Goal: Information Seeking & Learning: Learn about a topic

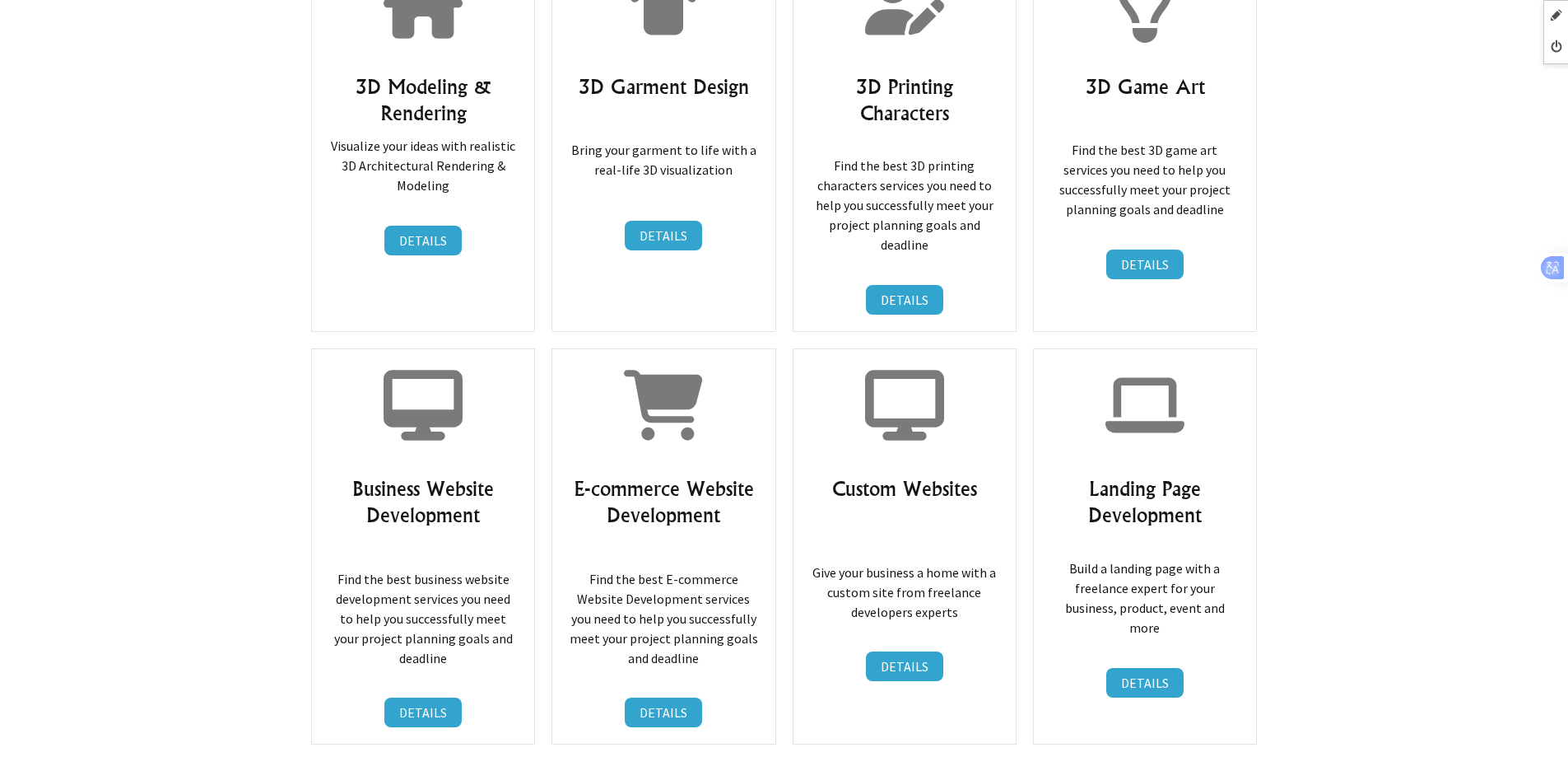
scroll to position [6011, 0]
drag, startPoint x: 356, startPoint y: 395, endPoint x: 504, endPoint y: 424, distance: 150.8
click at [504, 476] on h3 "Business Website Development" at bounding box center [422, 502] width 189 height 53
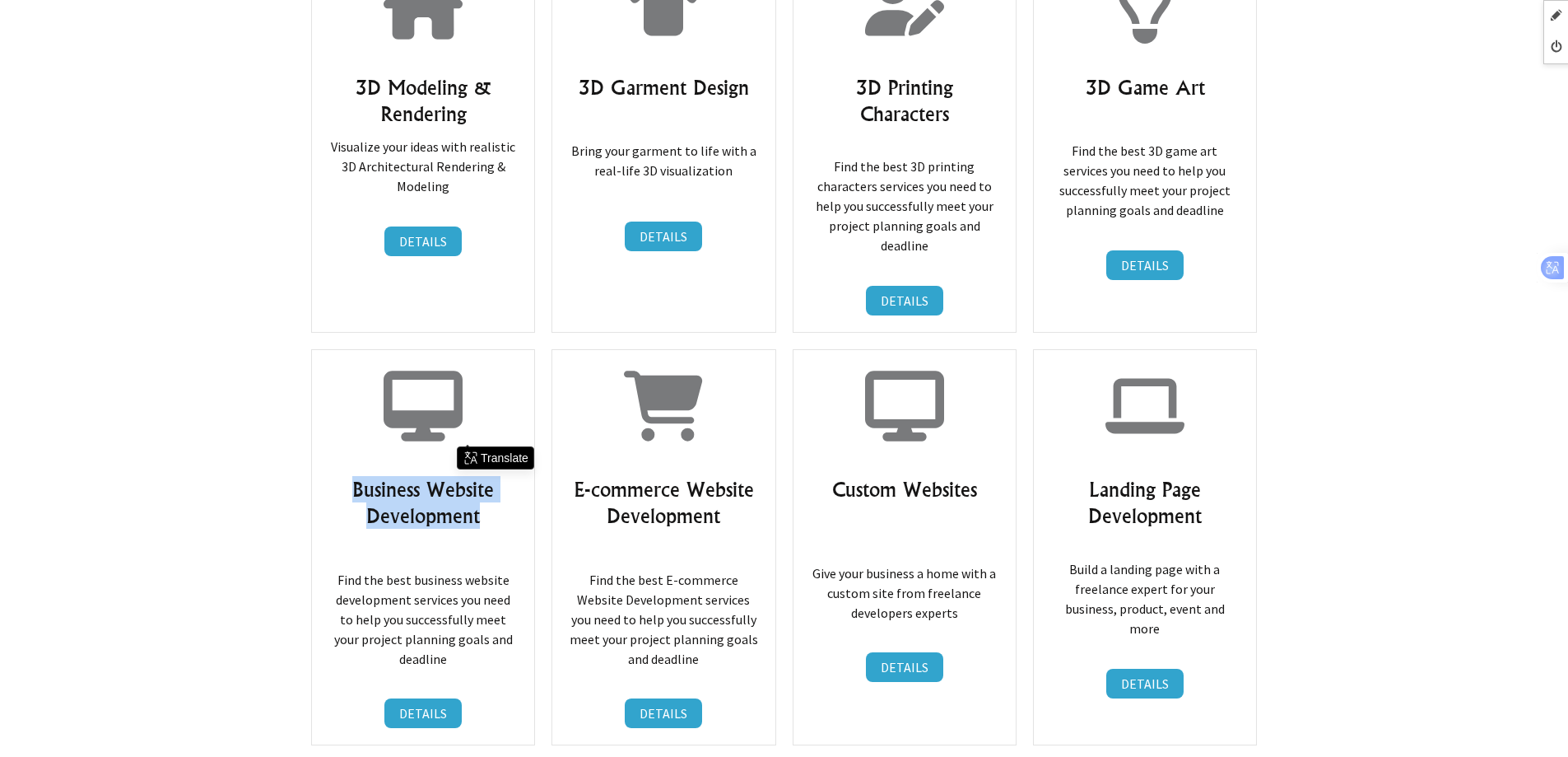
copy h3 "Business Website Development"
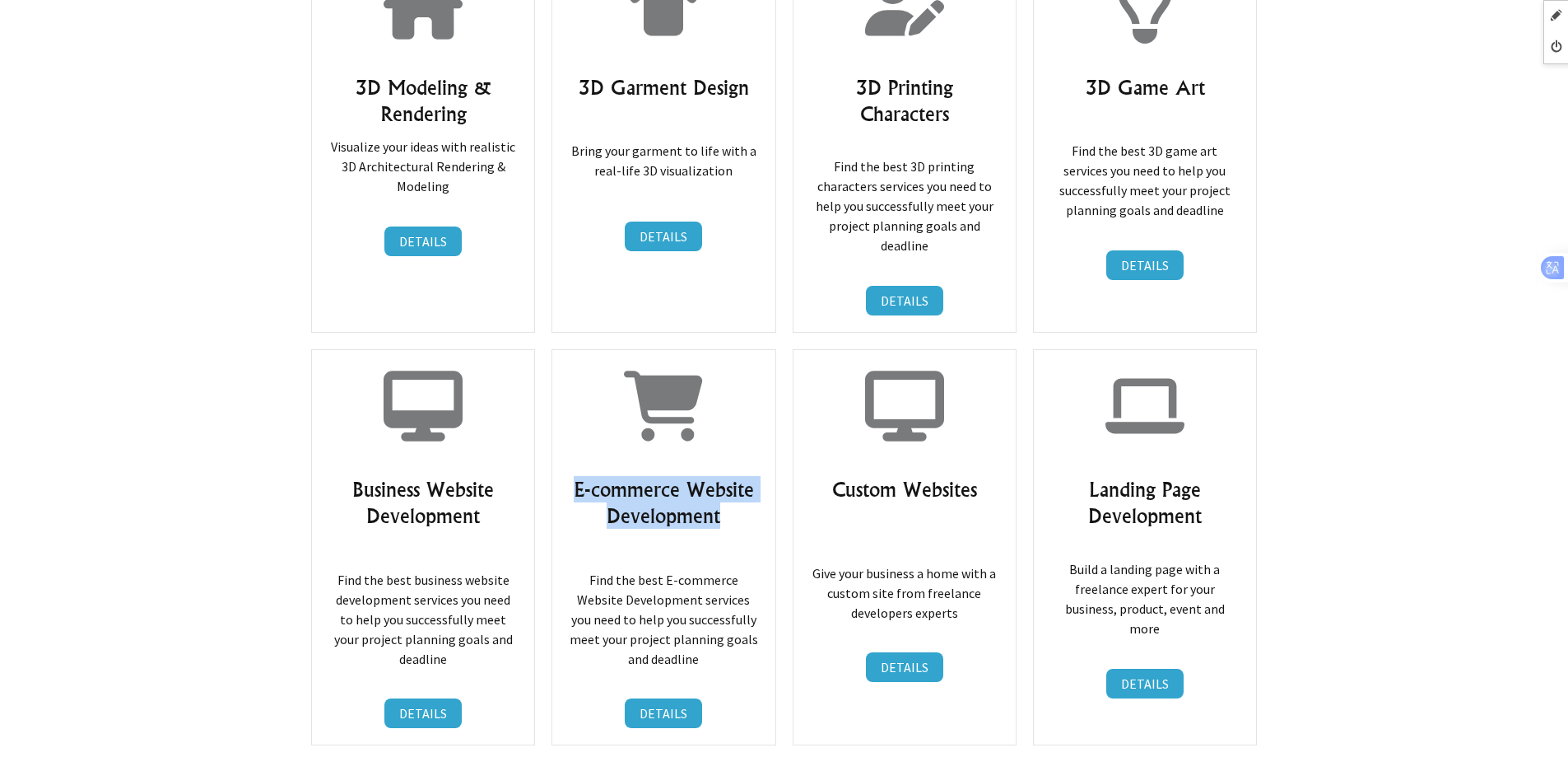
drag, startPoint x: 578, startPoint y: 397, endPoint x: 747, endPoint y: 423, distance: 171.0
click at [747, 476] on h3 "E-commerce Website Development" at bounding box center [663, 502] width 189 height 53
copy h3 "E-commerce Website Development"
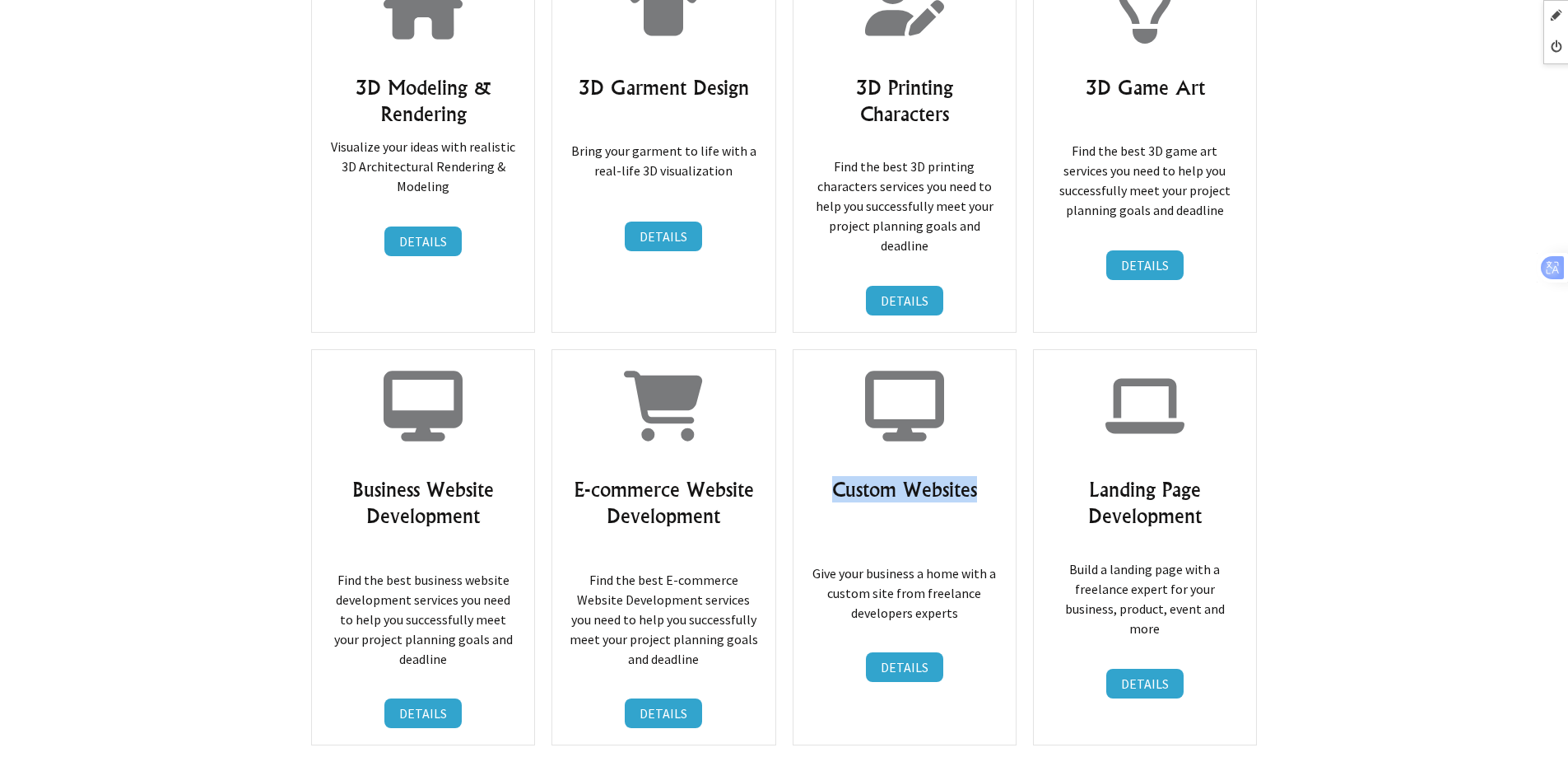
drag, startPoint x: 831, startPoint y: 400, endPoint x: 999, endPoint y: 398, distance: 168.0
click at [999, 398] on div "Custom Websites Give your business a home with a custom site from freelance dev…" at bounding box center [904, 548] width 224 height 396
copy h3 "Custom Websites"
drag, startPoint x: 1197, startPoint y: 410, endPoint x: 1213, endPoint y: 420, distance: 18.9
click at [1213, 476] on h3 "Landing Page Development" at bounding box center [1145, 502] width 189 height 53
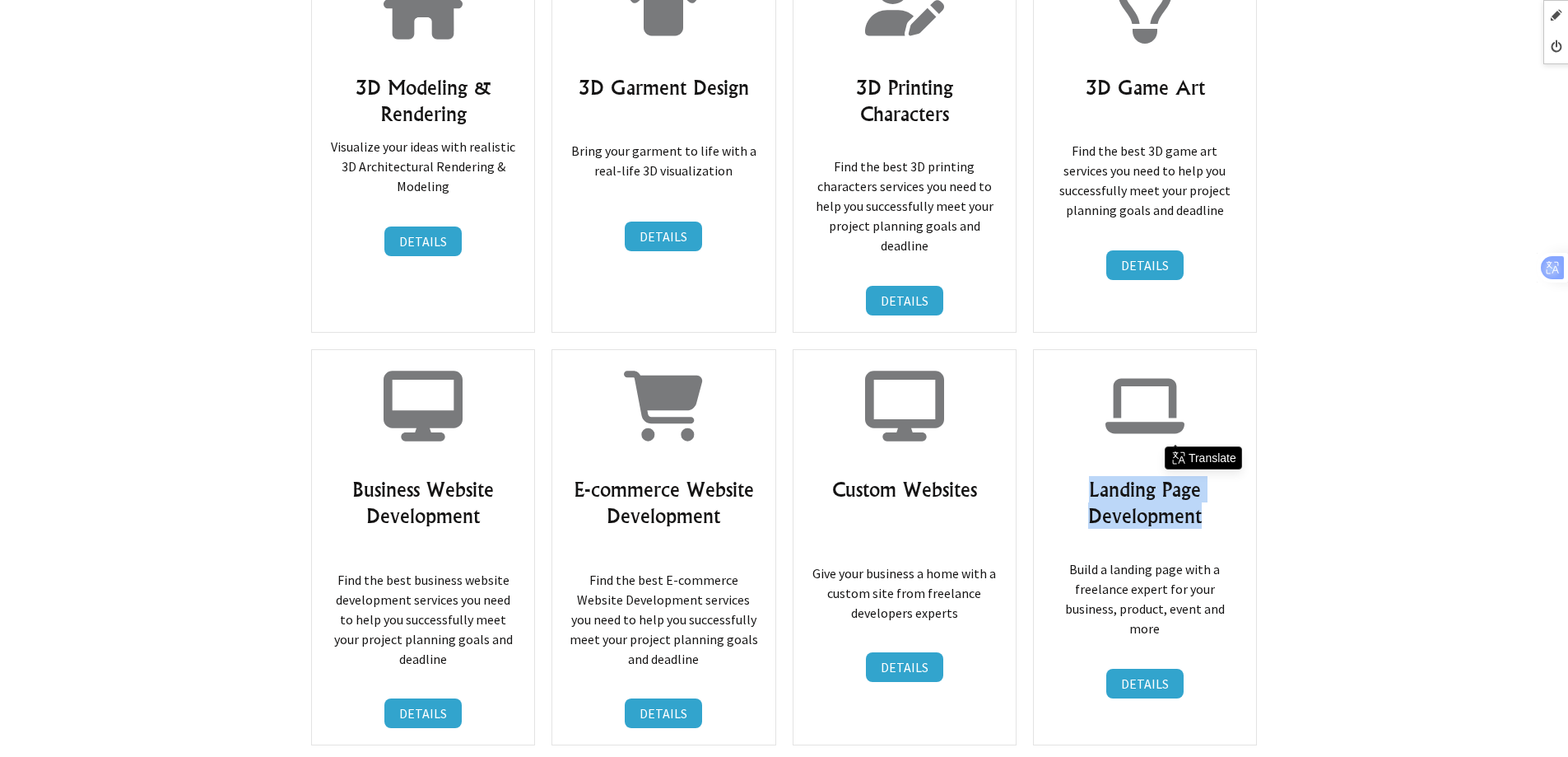
copy h3 "Landing Page Development"
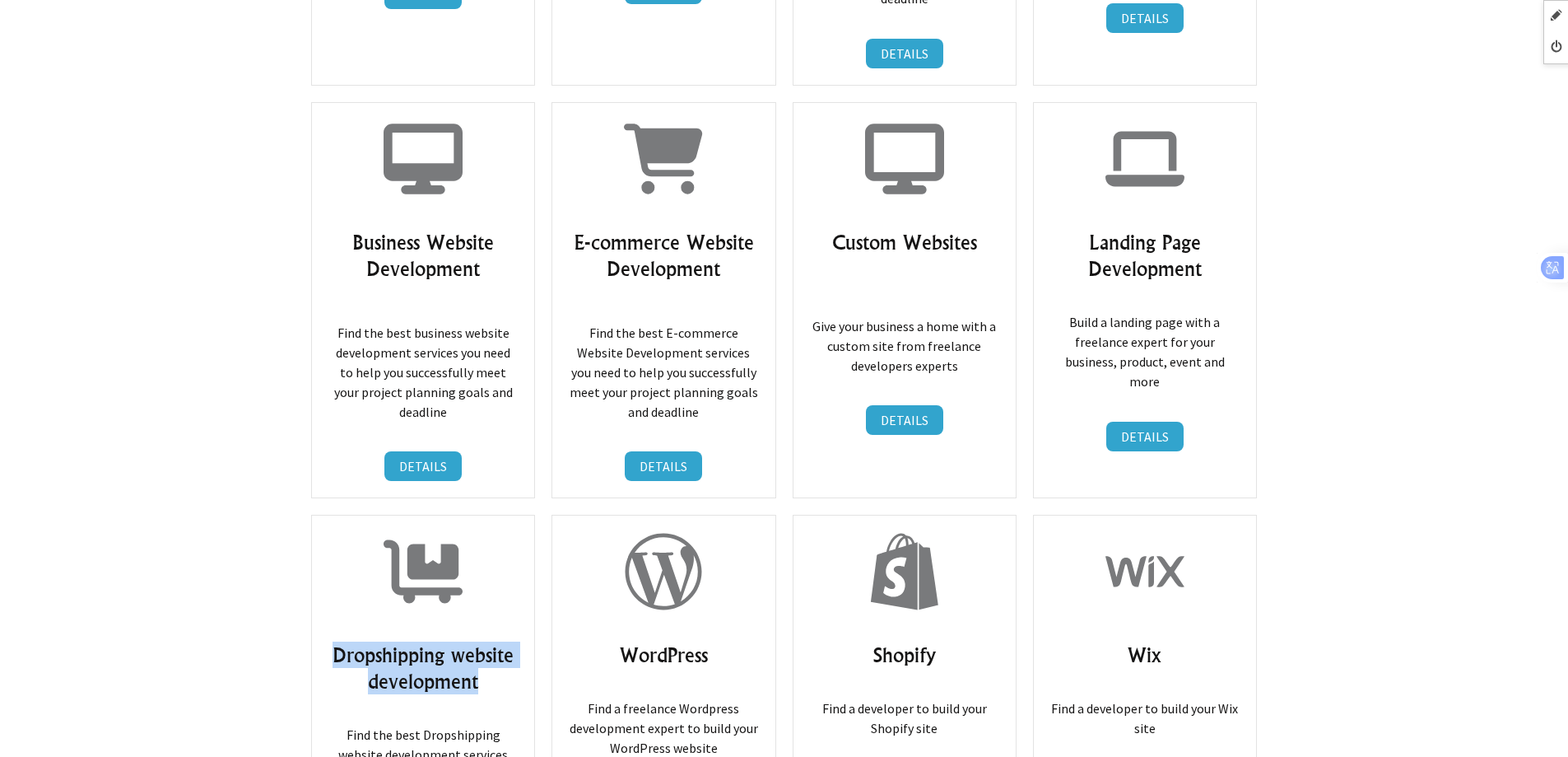
drag, startPoint x: 335, startPoint y: 562, endPoint x: 480, endPoint y: 590, distance: 147.7
click at [480, 642] on h3 "Dropshipping website development" at bounding box center [422, 668] width 189 height 53
copy h3 "Dropshipping website development"
drag, startPoint x: 624, startPoint y: 572, endPoint x: 749, endPoint y: 569, distance: 125.0
click at [749, 642] on h3 "WordPress" at bounding box center [663, 655] width 189 height 27
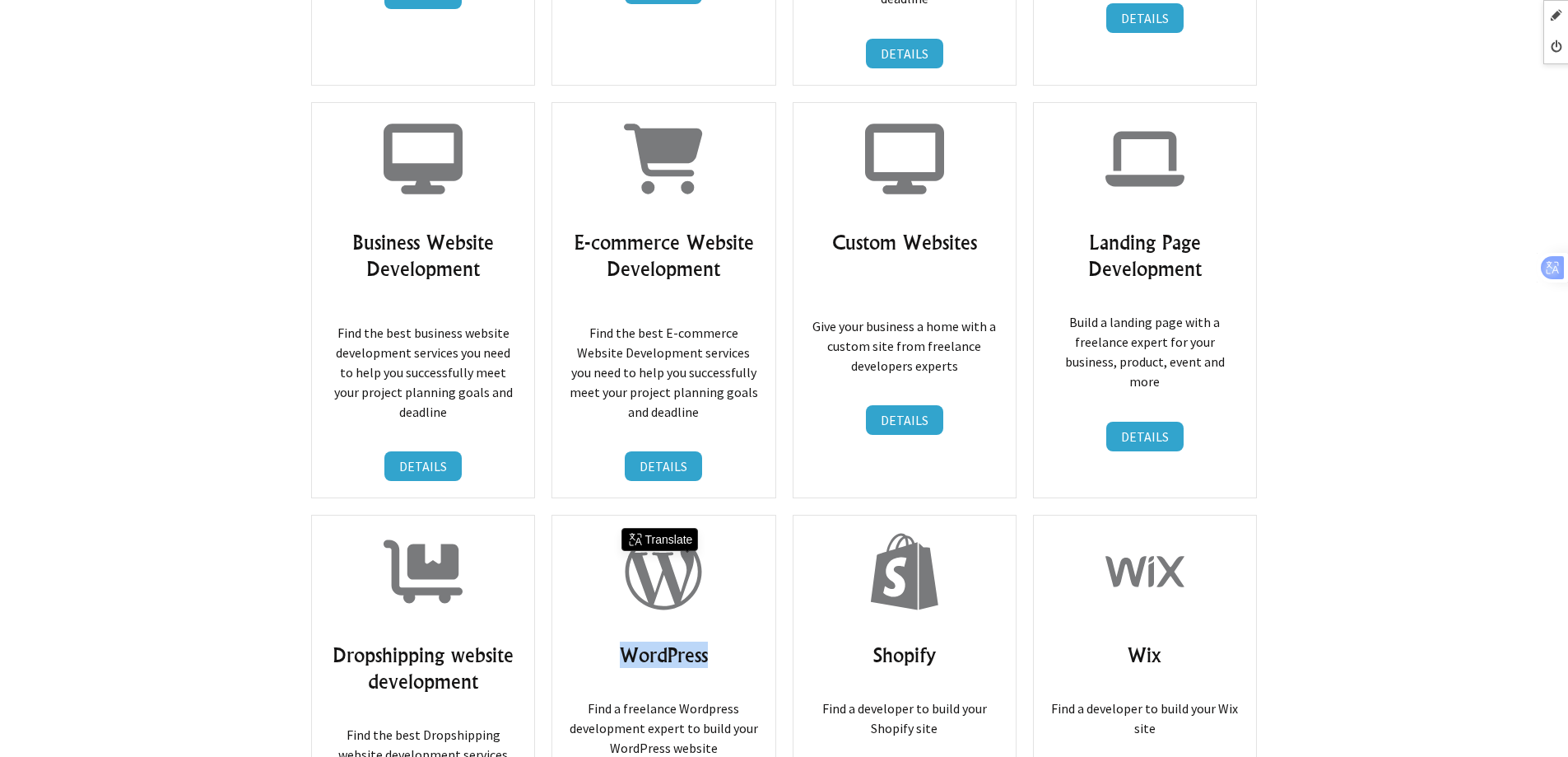
copy h3 "WordPress"
drag, startPoint x: 869, startPoint y: 566, endPoint x: 1007, endPoint y: 566, distance: 138.0
click at [1007, 566] on div "Shopify Find a developer to build your Shopify site DETAILS DETAILS" at bounding box center [904, 707] width 224 height 385
copy h3 "Shopify"
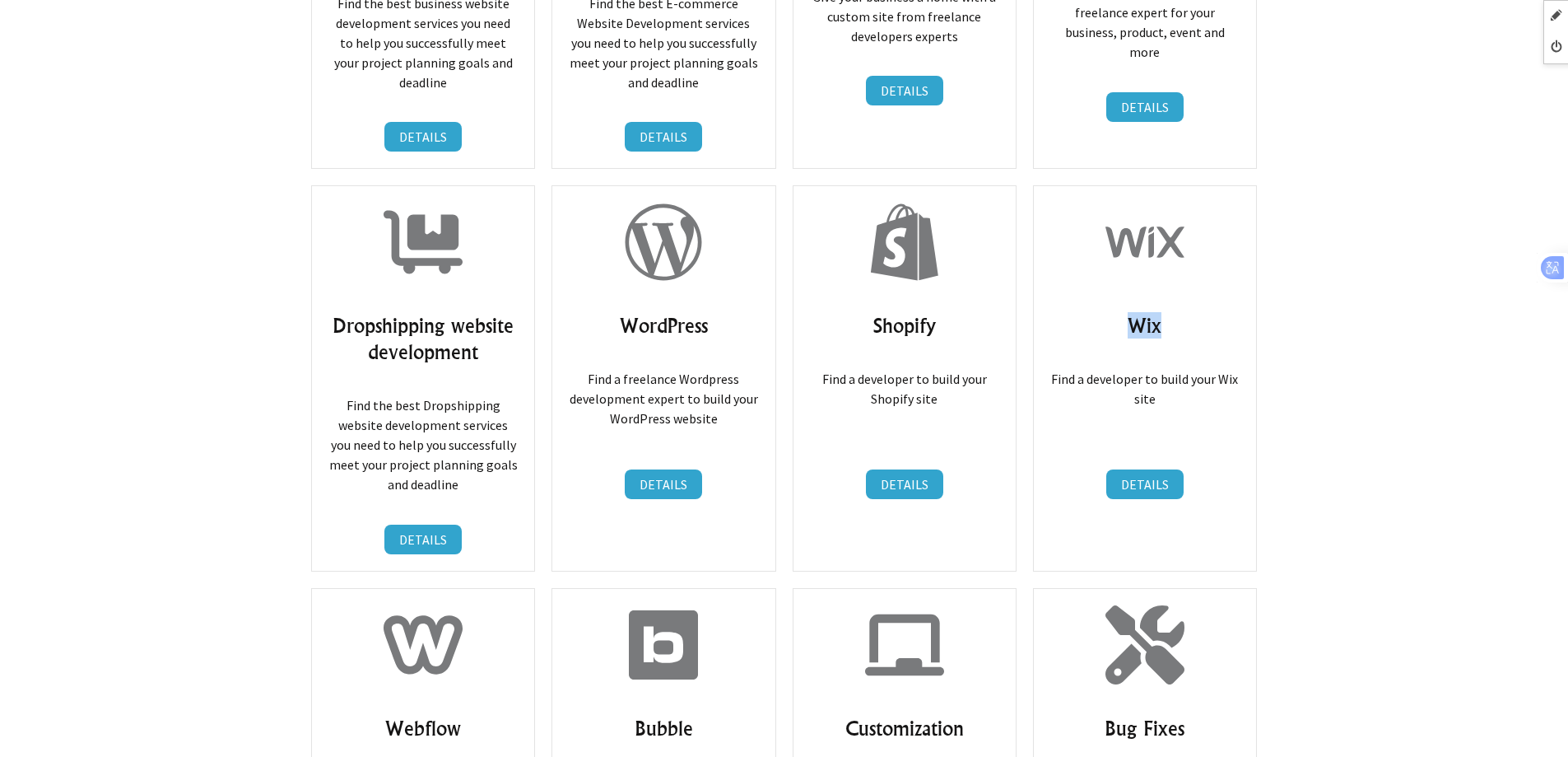
drag, startPoint x: 1118, startPoint y: 220, endPoint x: 1212, endPoint y: 242, distance: 96.5
click at [1212, 242] on div "Wix Find a developer to build your Wix site DETAILS DETAILS" at bounding box center [1145, 378] width 224 height 385
copy h3 "Wix"
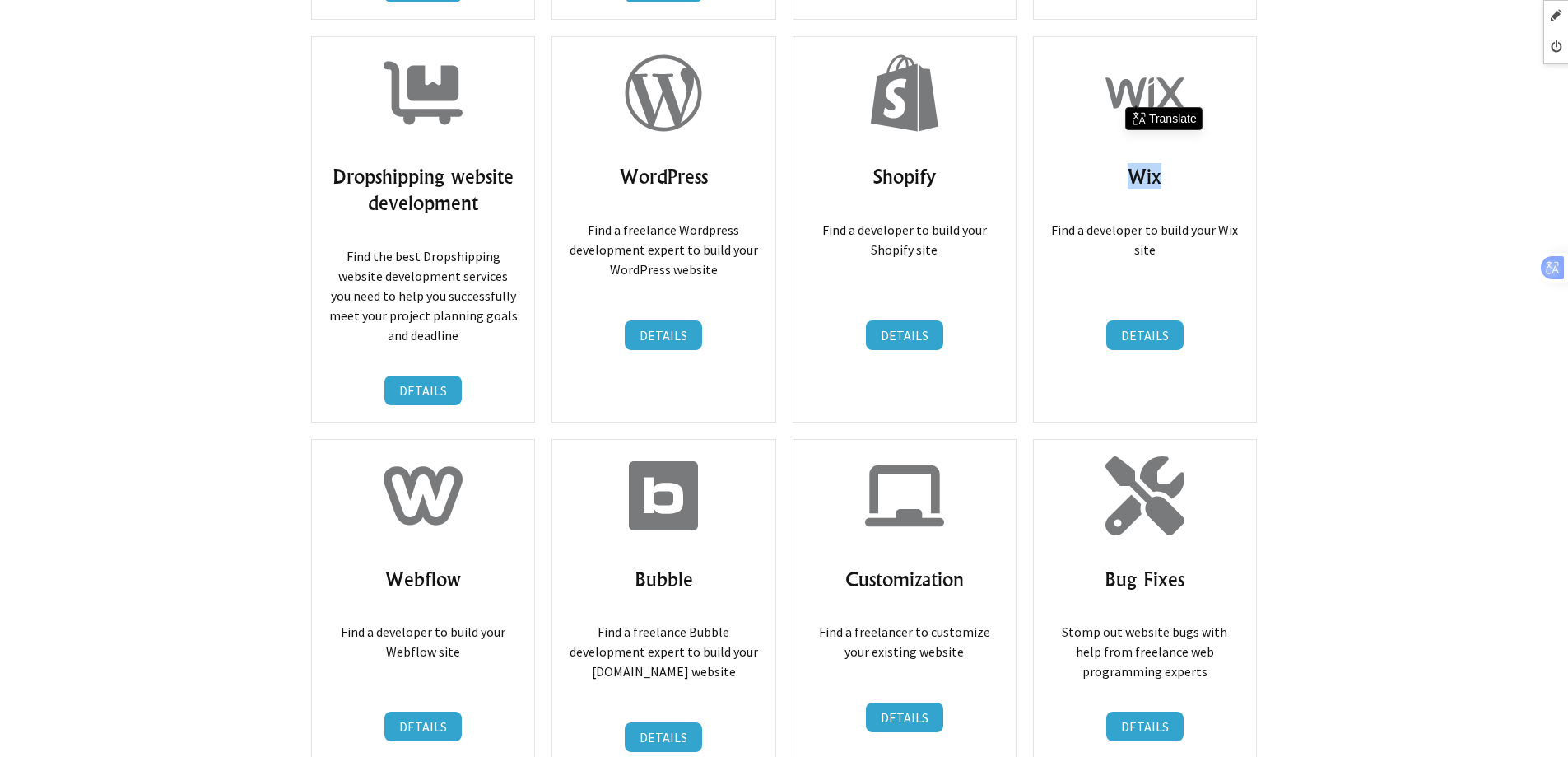
scroll to position [6917, 0]
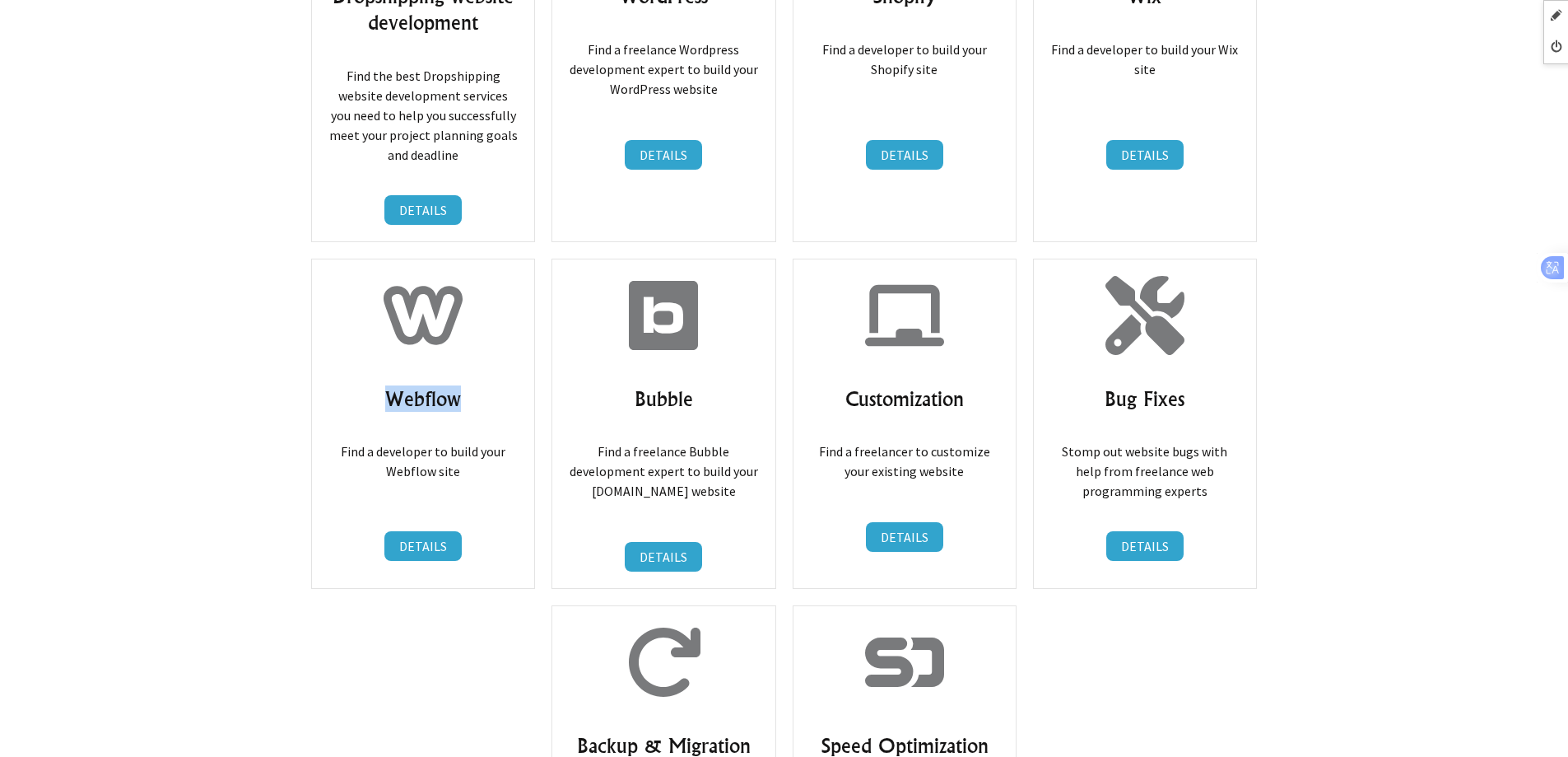
drag, startPoint x: 387, startPoint y: 310, endPoint x: 512, endPoint y: 309, distance: 125.0
click at [512, 385] on h3 "Webflow" at bounding box center [422, 398] width 189 height 27
copy h3 "Webflow"
drag, startPoint x: 621, startPoint y: 313, endPoint x: 720, endPoint y: 313, distance: 99.0
click at [720, 385] on h3 "Bubble" at bounding box center [663, 398] width 189 height 27
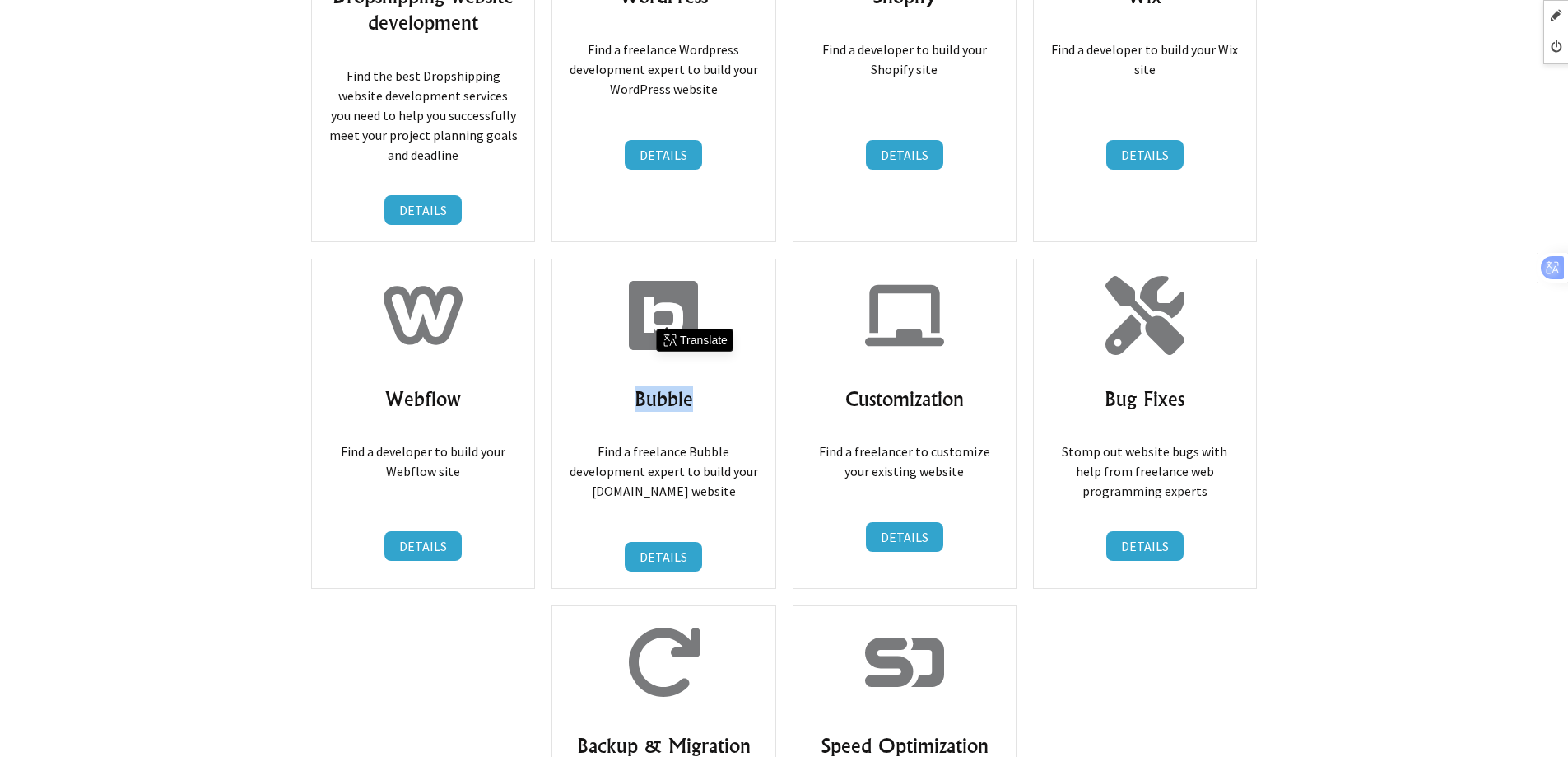
copy h3 "Bubble"
drag, startPoint x: 976, startPoint y: 312, endPoint x: 986, endPoint y: 311, distance: 10.0
click at [986, 385] on h3 "Customization" at bounding box center [904, 398] width 189 height 27
drag, startPoint x: 1102, startPoint y: 314, endPoint x: 1248, endPoint y: 314, distance: 146.0
click at [1248, 314] on div "Bug Fixes Stomp out website bugs with help from freelance web programming exper…" at bounding box center [1145, 423] width 224 height 330
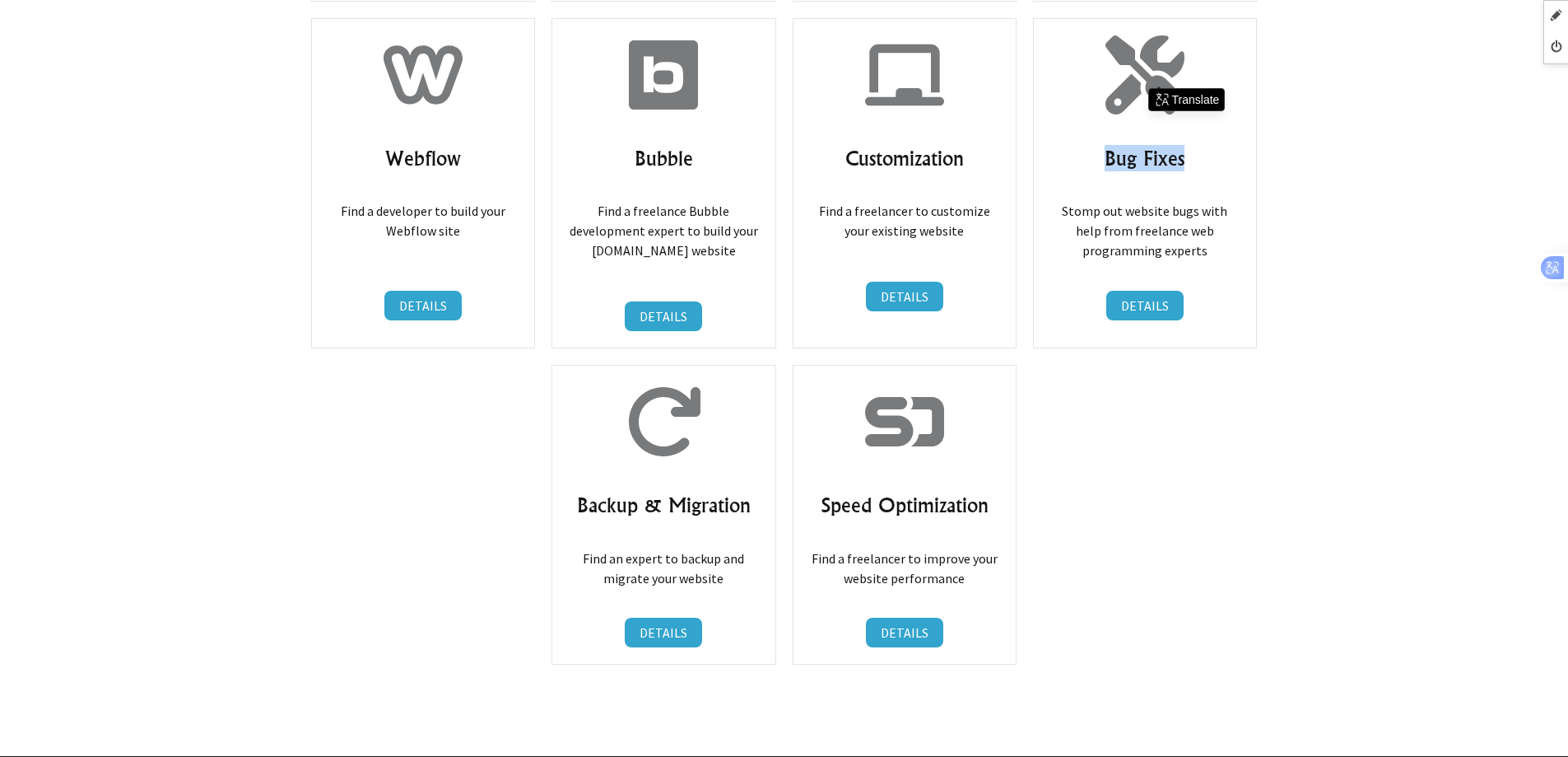
scroll to position [7164, 0]
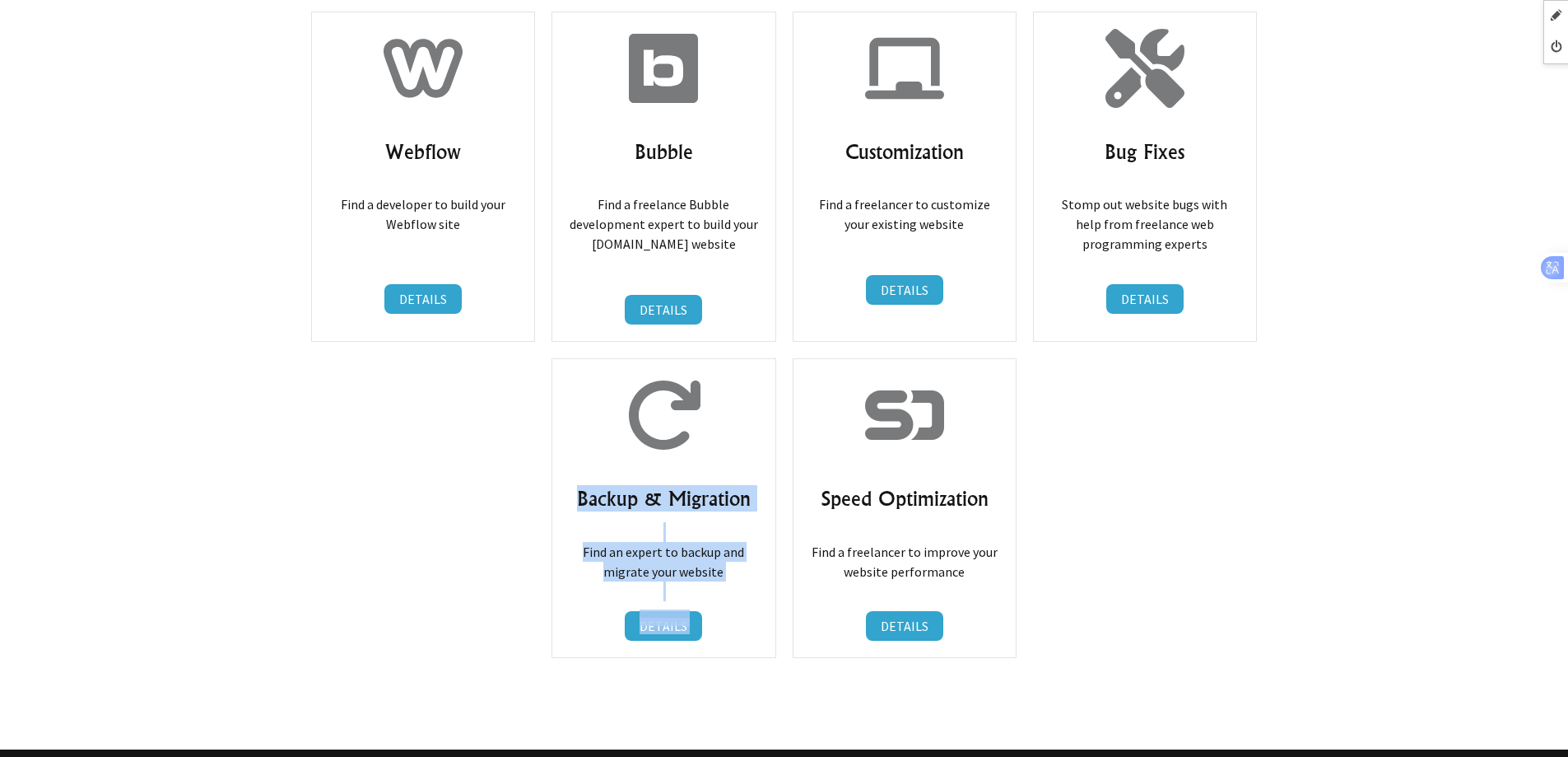
drag, startPoint x: 576, startPoint y: 405, endPoint x: 807, endPoint y: 405, distance: 231.0
click at [637, 485] on h3 "Backup & Migration" at bounding box center [663, 498] width 189 height 27
drag, startPoint x: 577, startPoint y: 412, endPoint x: 773, endPoint y: 411, distance: 196.0
click at [773, 411] on div "Backup & Migration Find an expert to backup and migrate your website DETAILS DE…" at bounding box center [663, 507] width 224 height 300
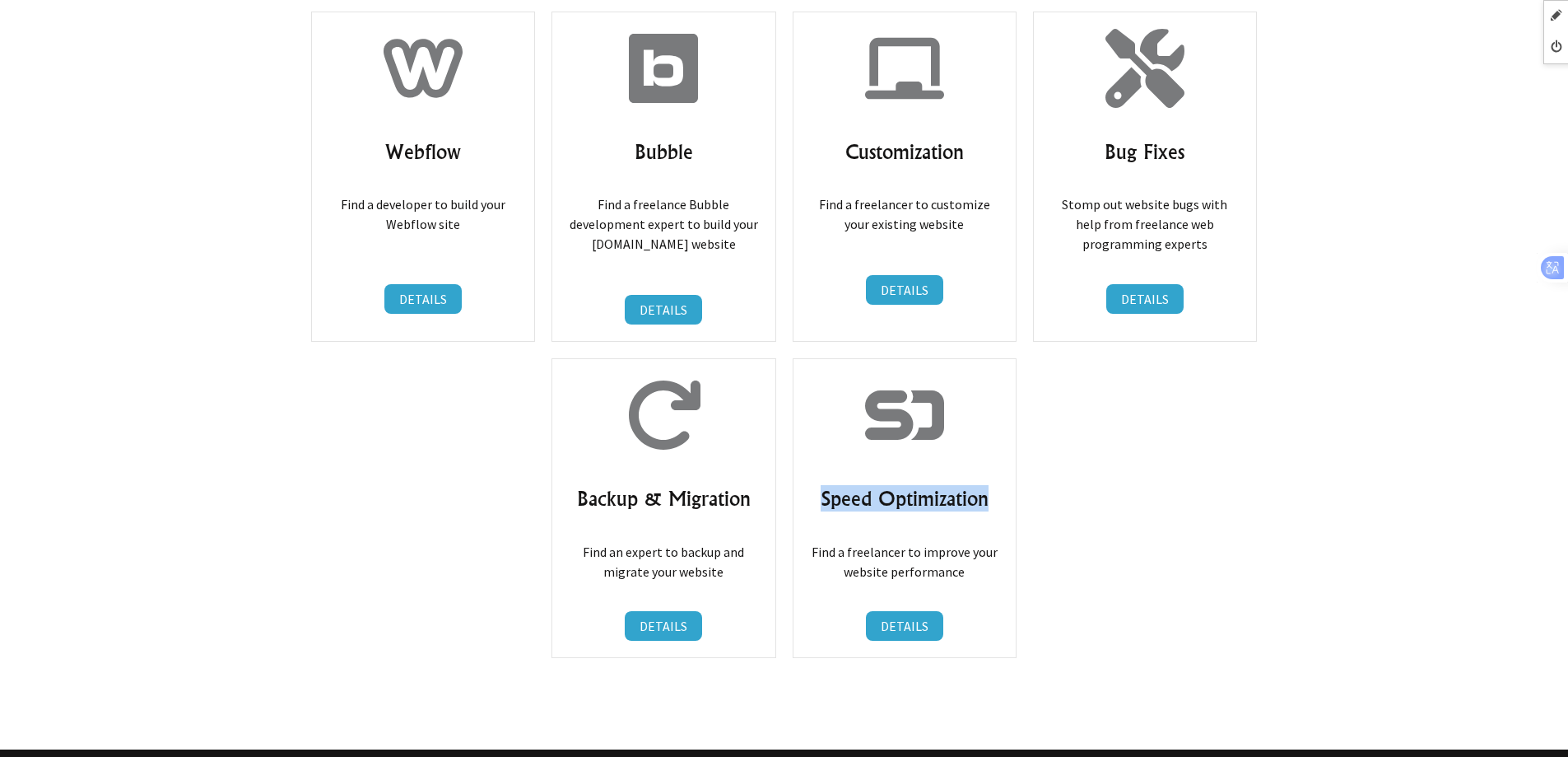
drag, startPoint x: 845, startPoint y: 409, endPoint x: 1063, endPoint y: 409, distance: 218.0
